Goal: Task Accomplishment & Management: Use online tool/utility

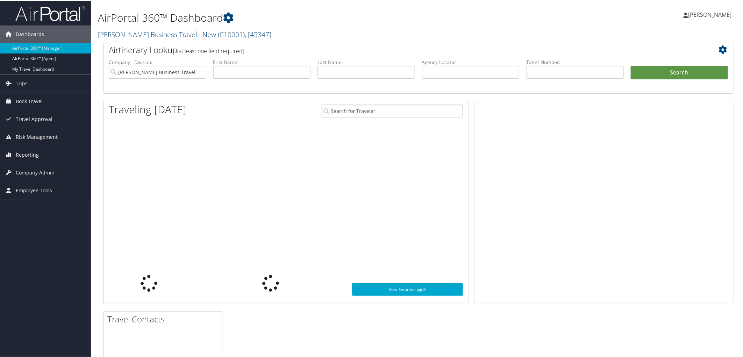
click at [30, 151] on span "Reporting" at bounding box center [27, 153] width 23 height 17
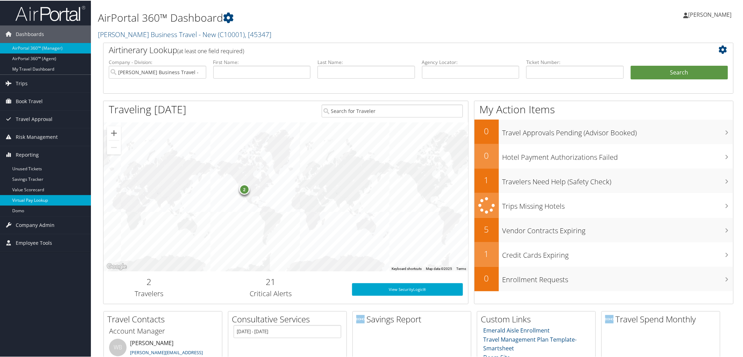
click at [57, 198] on link "Virtual Pay Lookup" at bounding box center [45, 199] width 91 height 10
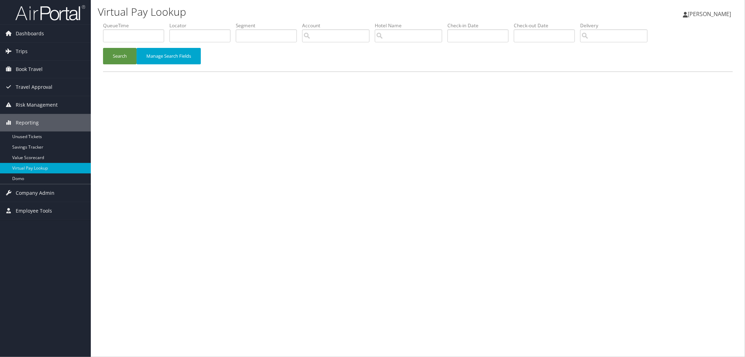
drag, startPoint x: 210, startPoint y: 180, endPoint x: 549, endPoint y: 266, distance: 349.6
click at [550, 266] on div "Virtual Pay Lookup Megan Foster Megan Foster My Settings Travel Agency Contacts…" at bounding box center [418, 178] width 655 height 357
click at [201, 37] on input "text" at bounding box center [199, 35] width 61 height 13
type input "DKV954"
click at [132, 58] on button "Search" at bounding box center [120, 56] width 34 height 16
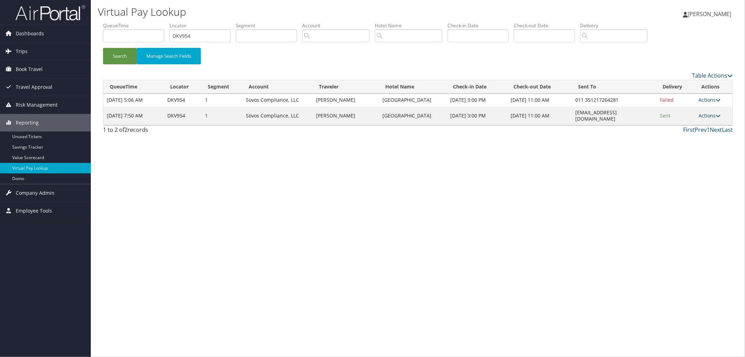
click at [705, 112] on link "Actions" at bounding box center [710, 115] width 22 height 7
click at [699, 135] on link "Logs" at bounding box center [697, 135] width 44 height 12
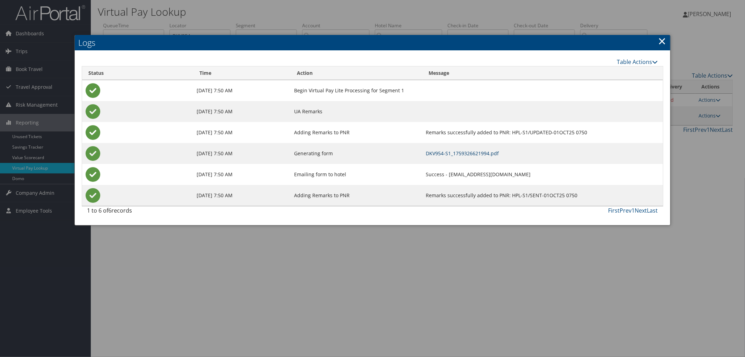
click at [441, 153] on link "DKV954-S1_1759326621994.pdf" at bounding box center [462, 153] width 73 height 7
